Goal: Book appointment/travel/reservation

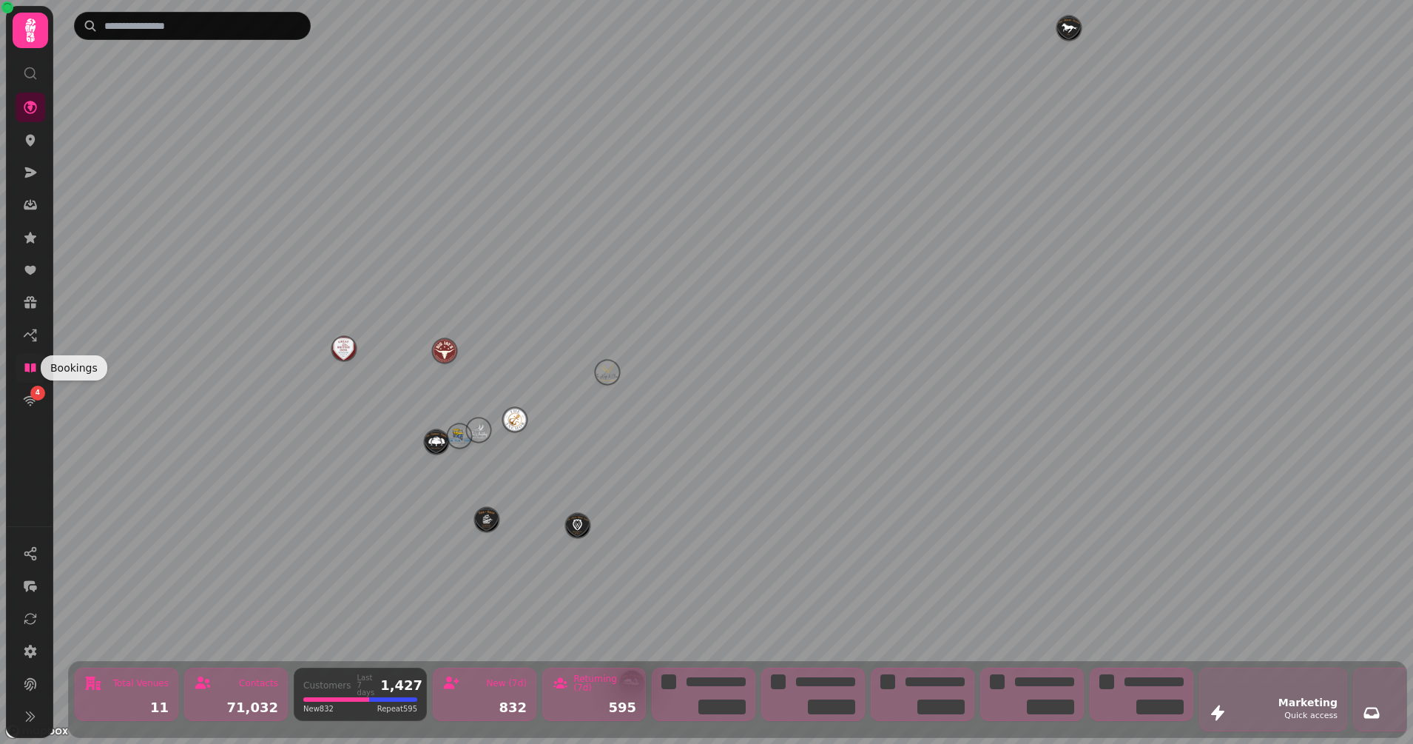
click at [27, 370] on icon at bounding box center [29, 367] width 11 height 9
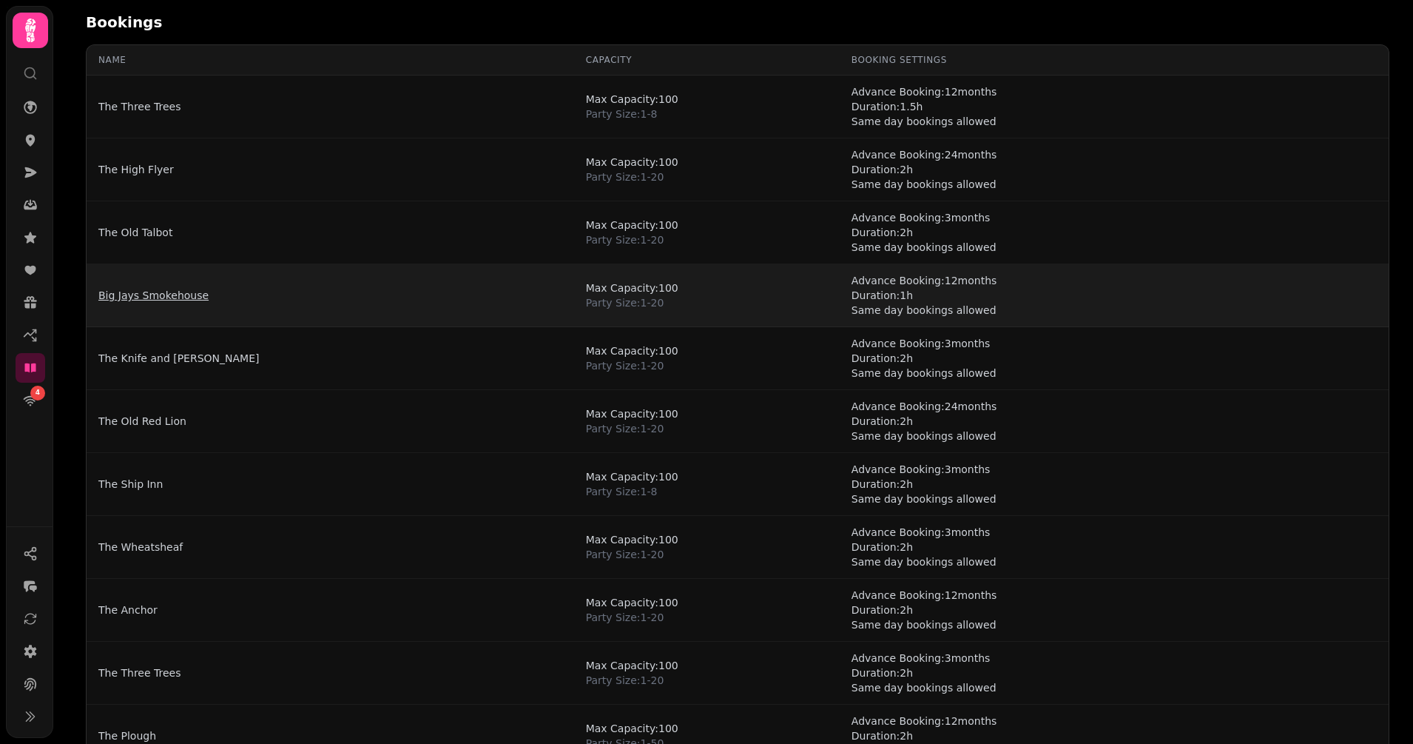
click at [152, 293] on link "Big Jays Smokehouse" at bounding box center [153, 295] width 110 height 15
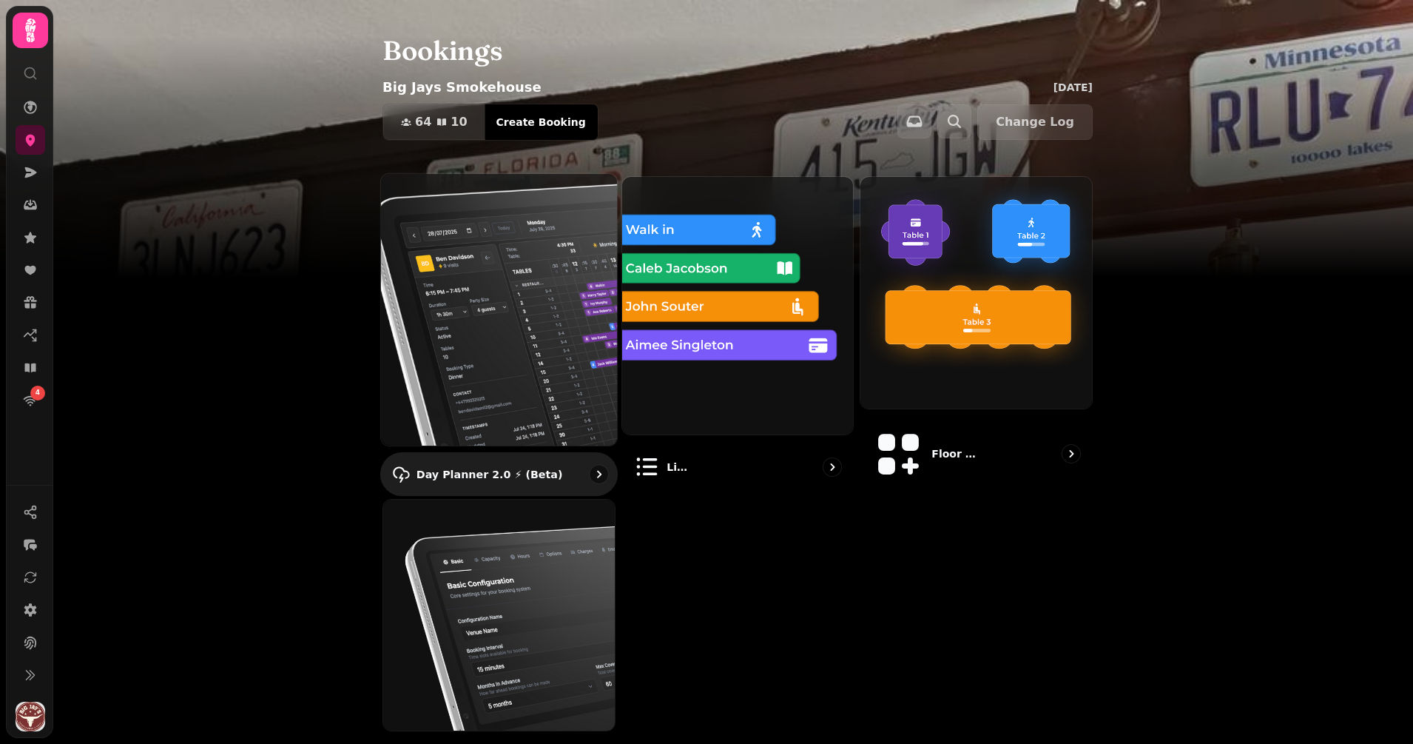
click at [534, 297] on img at bounding box center [499, 309] width 260 height 299
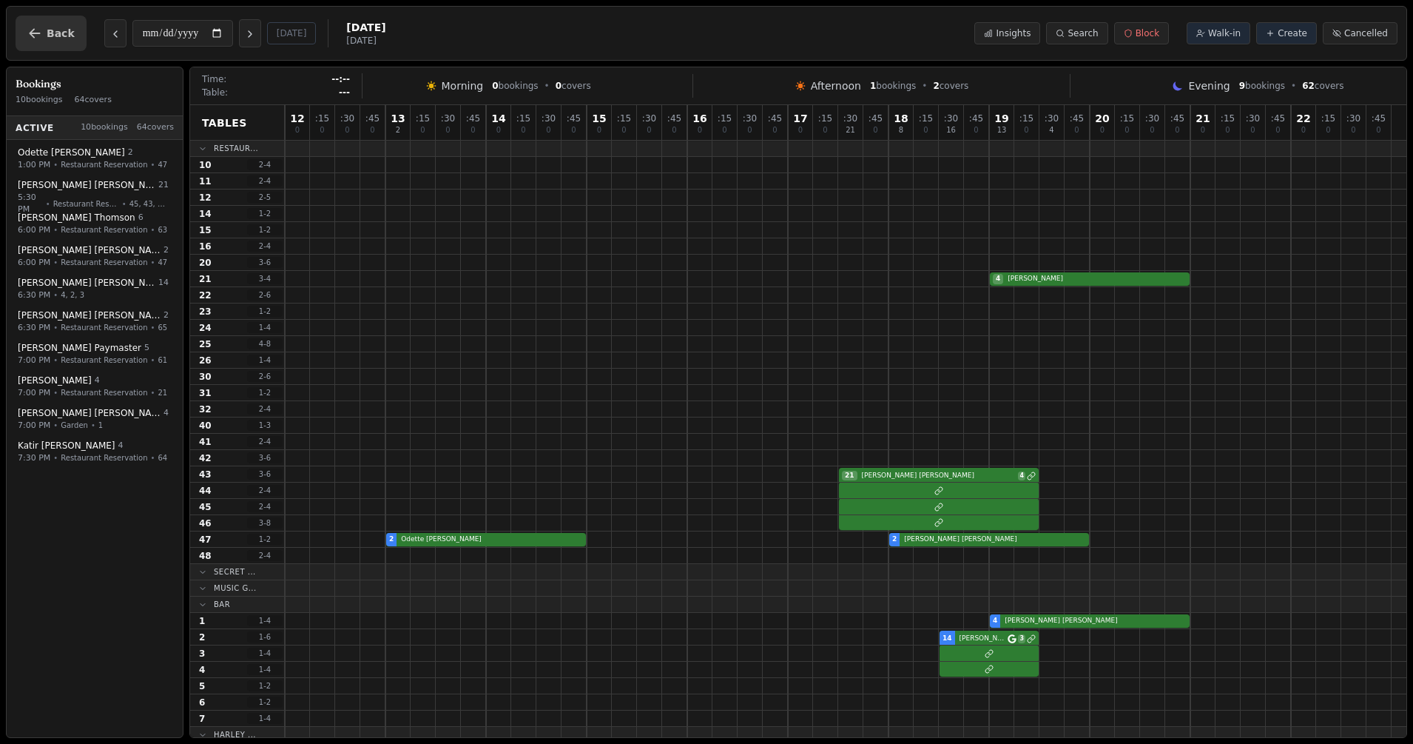
click at [50, 32] on span "Back" at bounding box center [61, 33] width 28 height 10
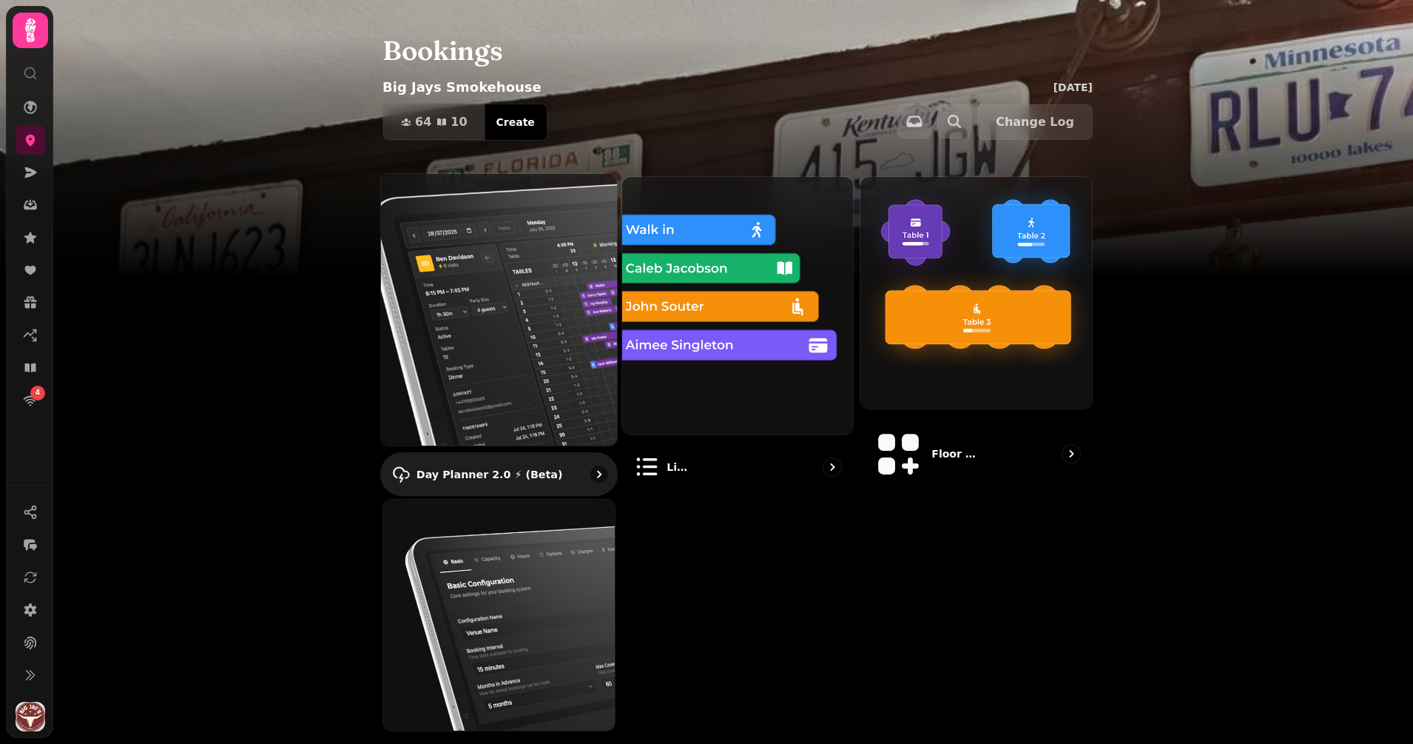
click at [499, 260] on img at bounding box center [499, 309] width 260 height 299
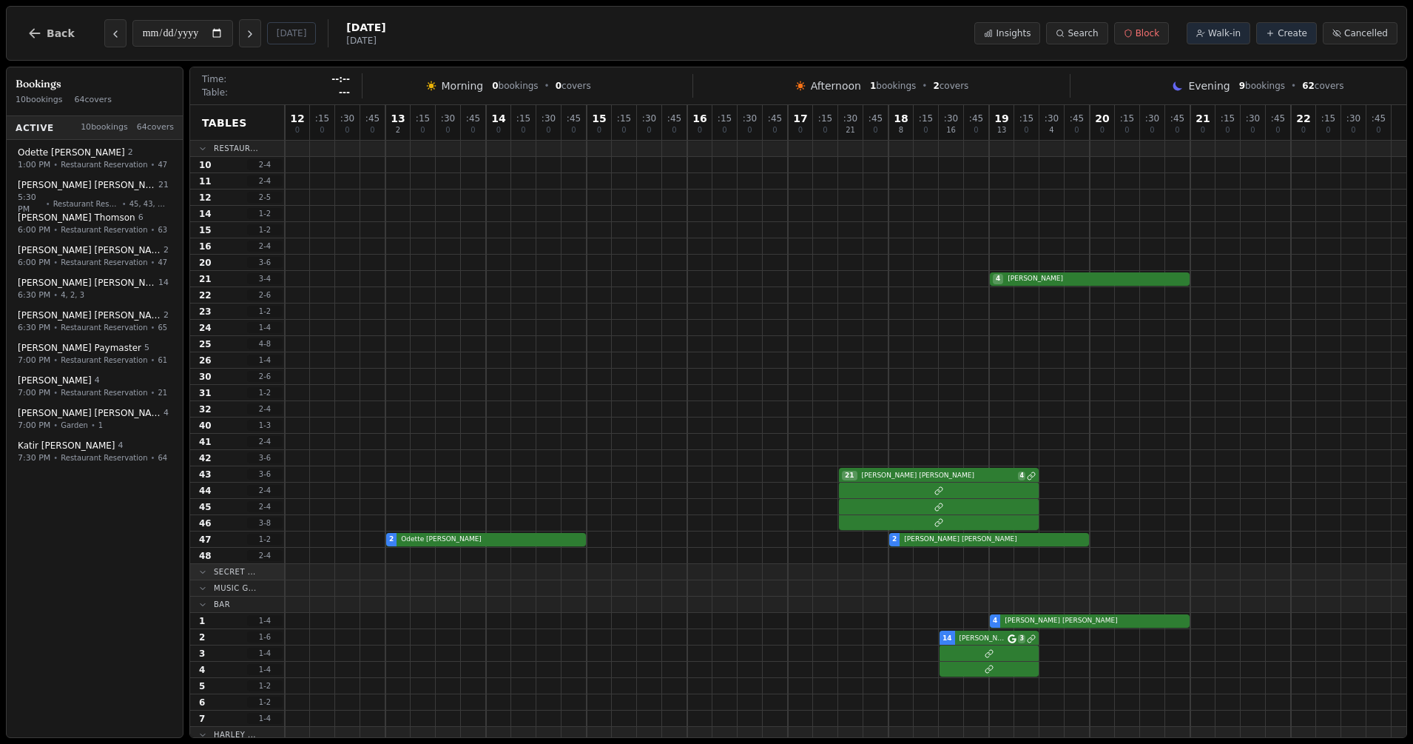
click at [201, 574] on icon at bounding box center [203, 571] width 9 height 9
